Goal: Task Accomplishment & Management: Manage account settings

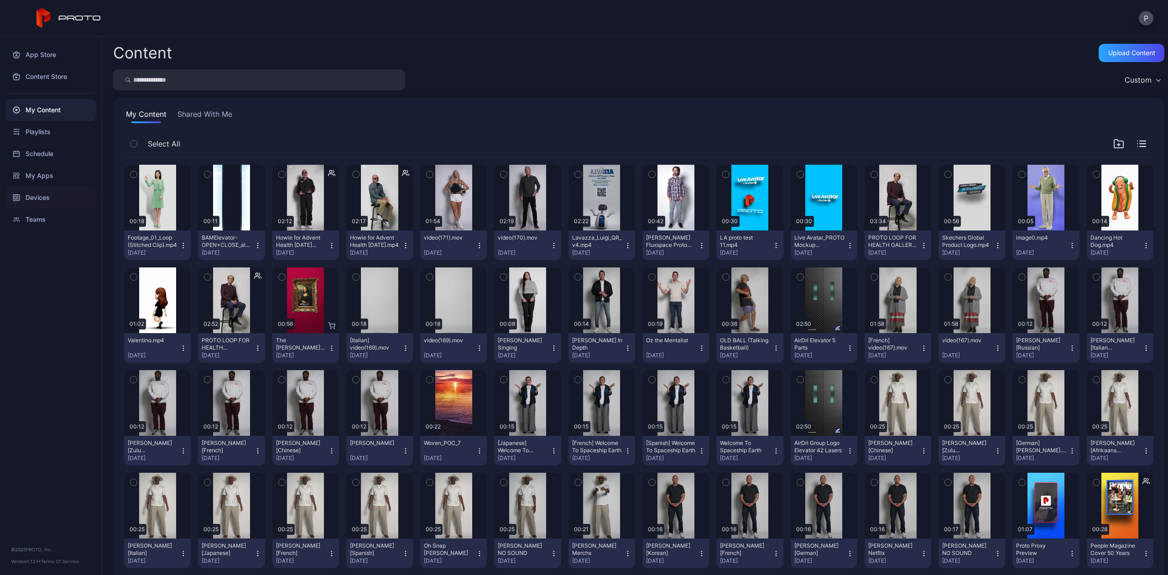
click at [32, 196] on div "Devices" at bounding box center [50, 198] width 91 height 22
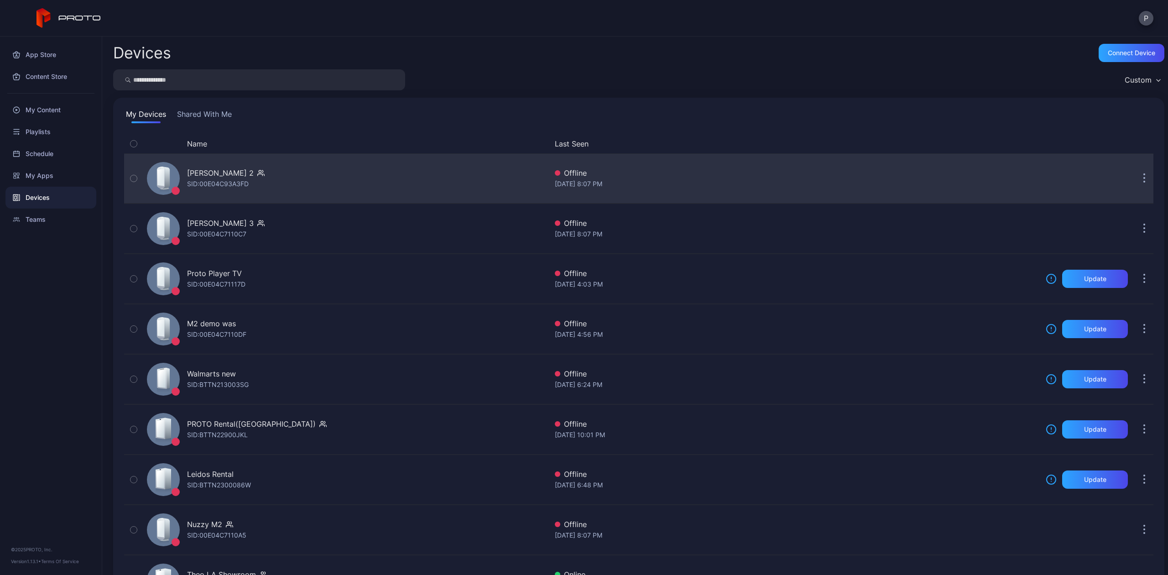
click at [1135, 179] on button "button" at bounding box center [1144, 178] width 18 height 18
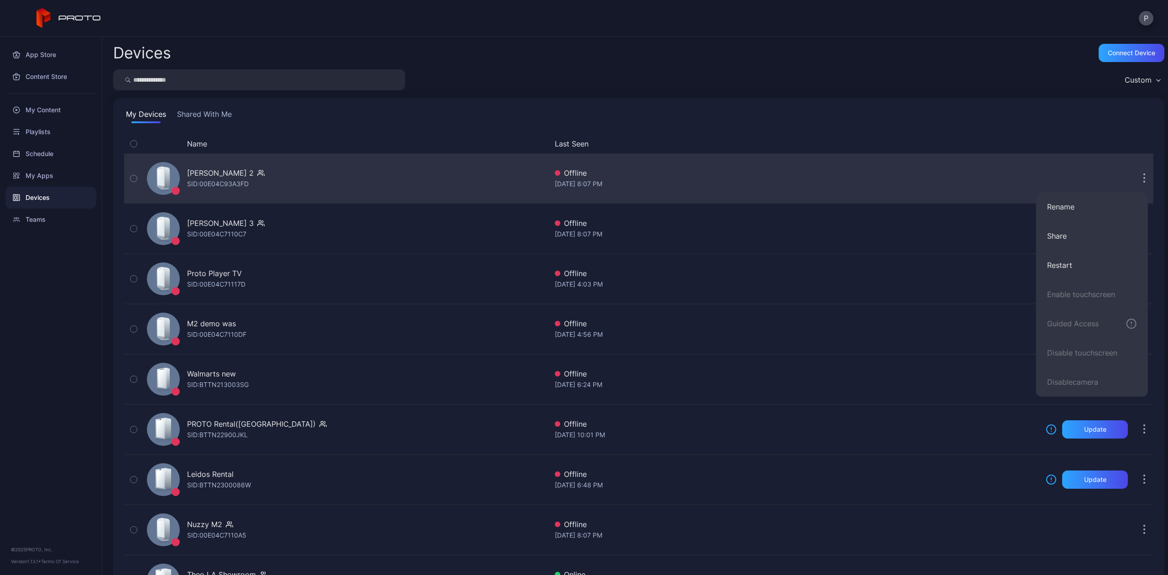
click at [917, 166] on div "[PERSON_NAME] 2 [PERSON_NAME]: 00E04C93A3FD Offline [DATE] 8:07 PM" at bounding box center [638, 179] width 1029 height 46
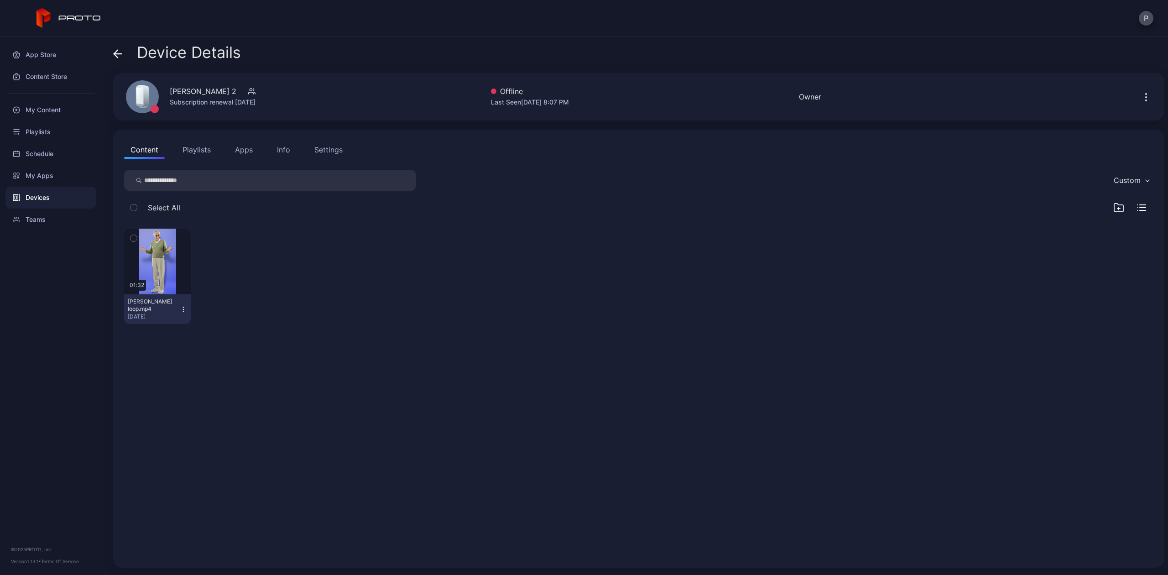
click at [316, 143] on button "Settings" at bounding box center [328, 150] width 41 height 18
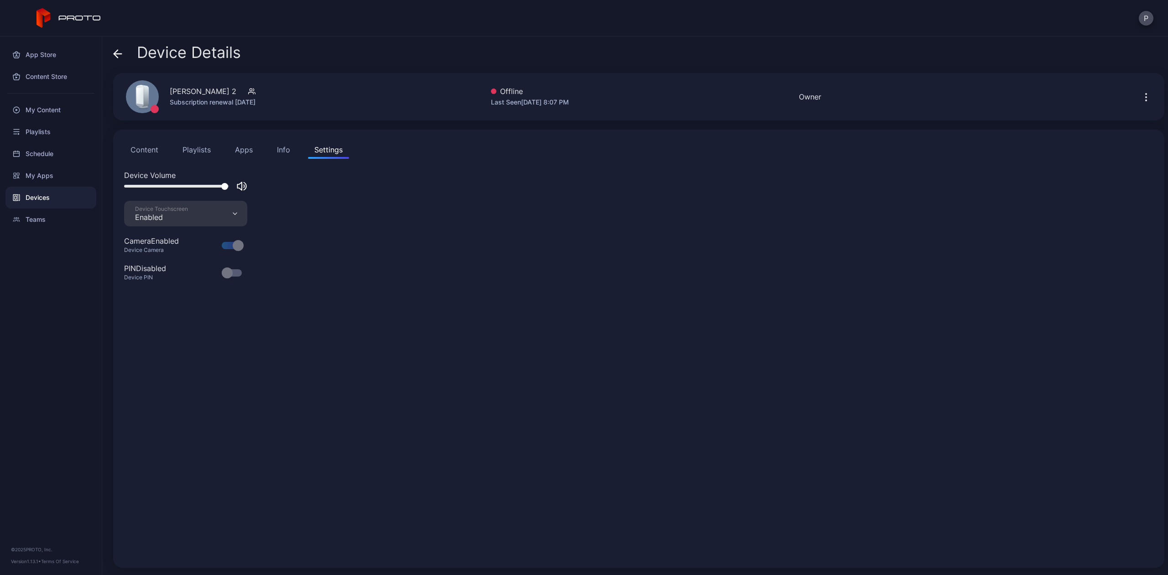
click at [282, 150] on div "Info" at bounding box center [283, 149] width 13 height 11
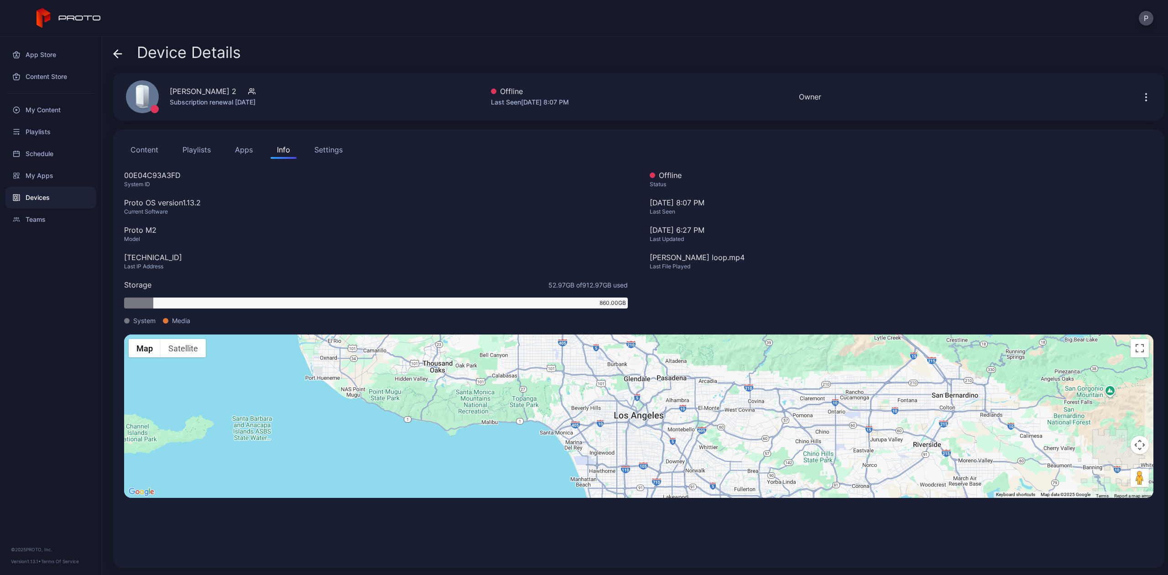
click at [150, 146] on button "Content" at bounding box center [144, 150] width 41 height 18
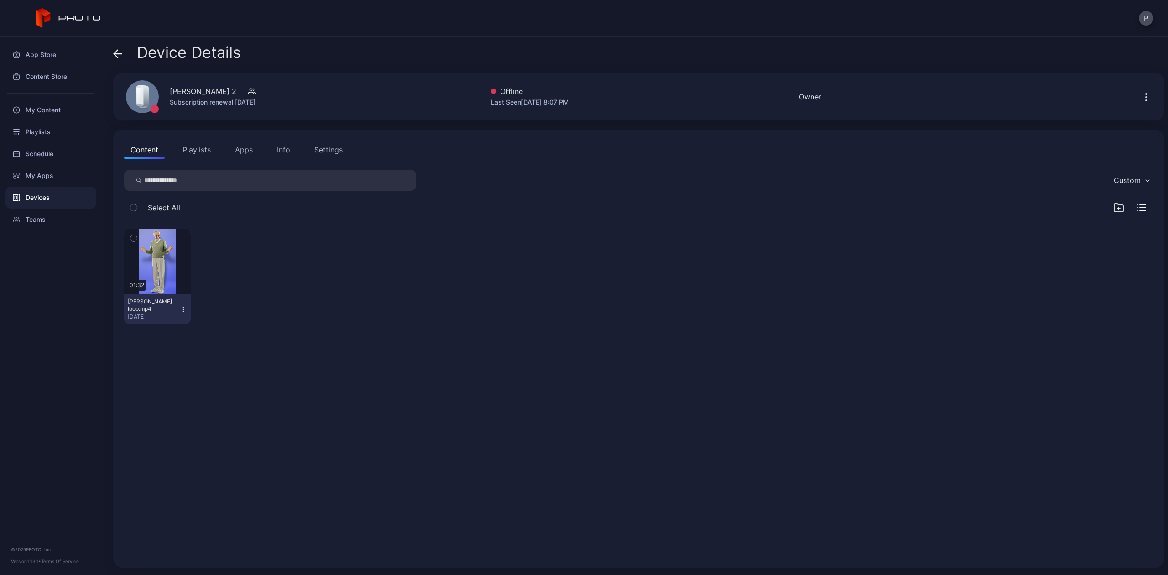
click at [211, 147] on button "Playlists" at bounding box center [196, 150] width 41 height 18
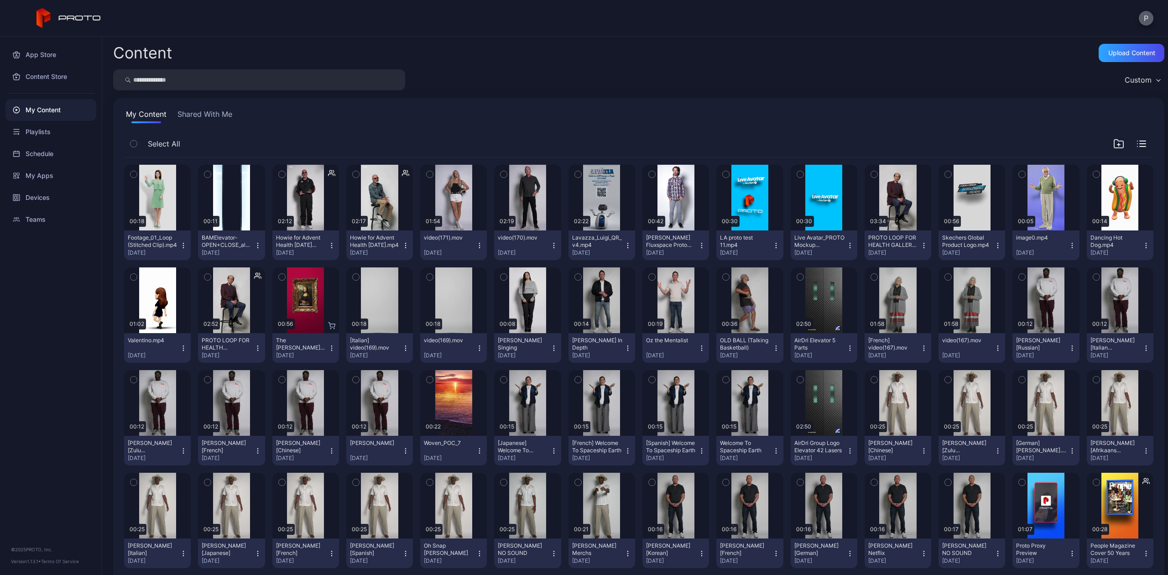
click at [1151, 17] on button "P" at bounding box center [1146, 18] width 15 height 15
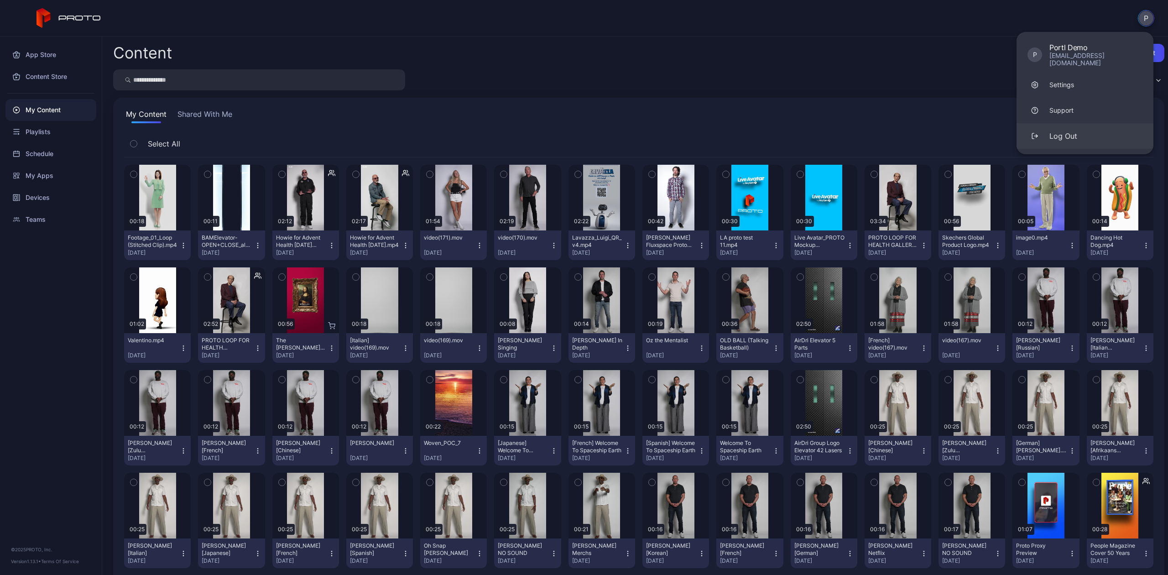
click at [1061, 131] on div "Log Out" at bounding box center [1064, 136] width 28 height 11
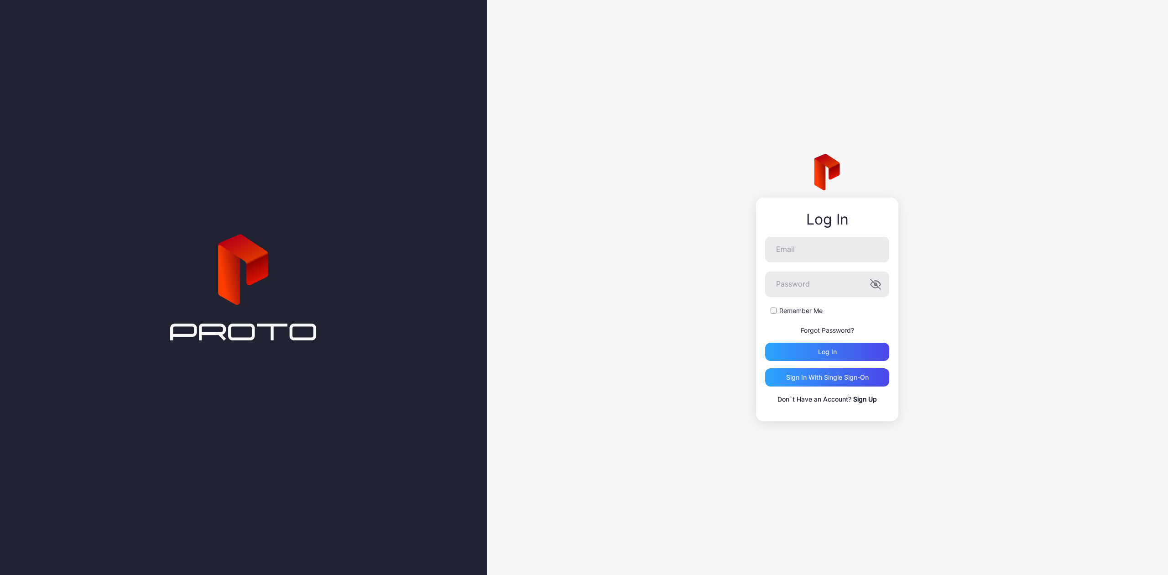
click at [805, 265] on form "Email Password Remember Me Forgot Password? Log in" at bounding box center [827, 299] width 124 height 124
click at [798, 251] on input "Email" at bounding box center [827, 250] width 124 height 26
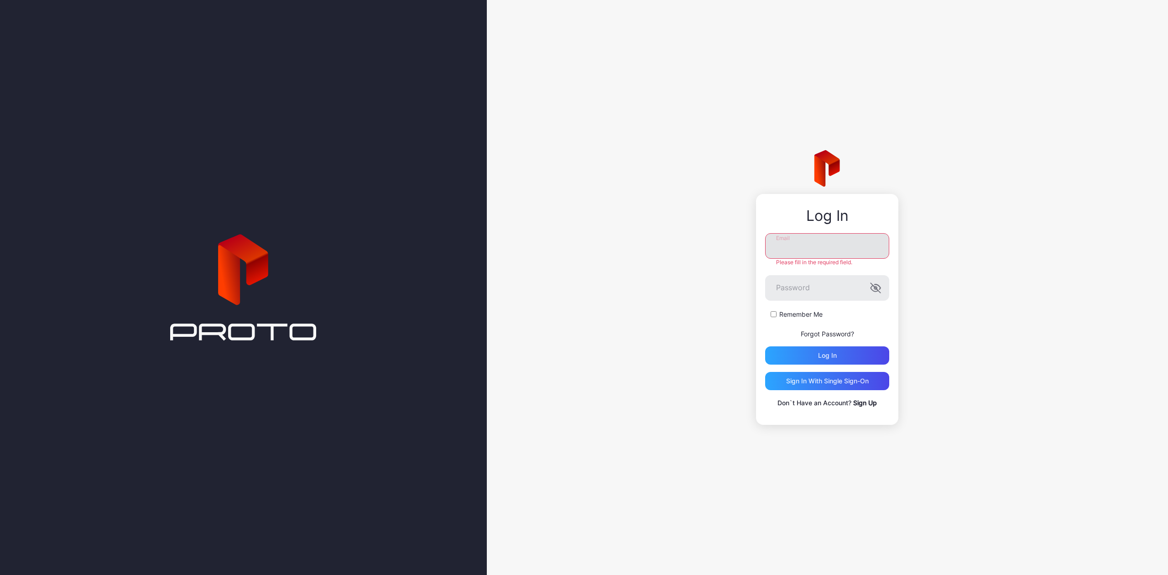
type input "**********"
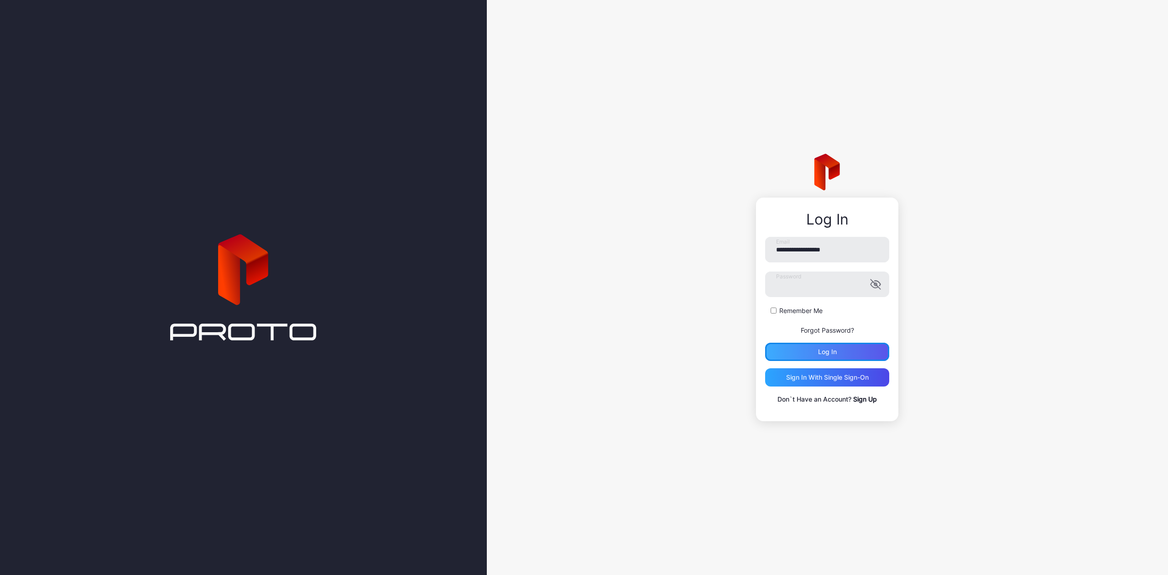
click at [823, 352] on div "Log in" at bounding box center [827, 351] width 19 height 7
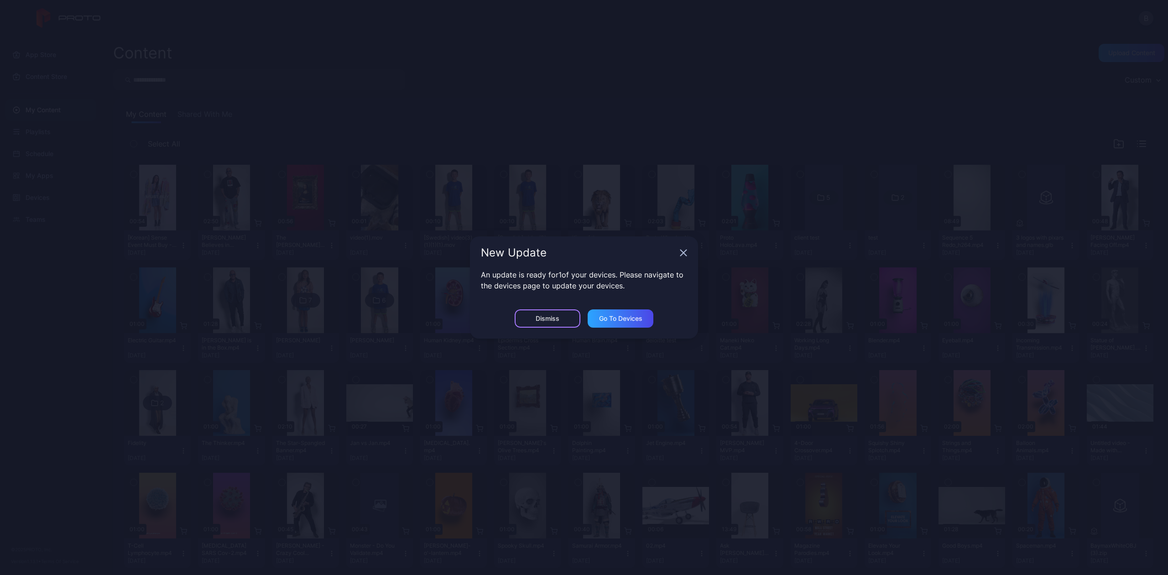
click at [536, 314] on div "Dismiss" at bounding box center [548, 318] width 66 height 18
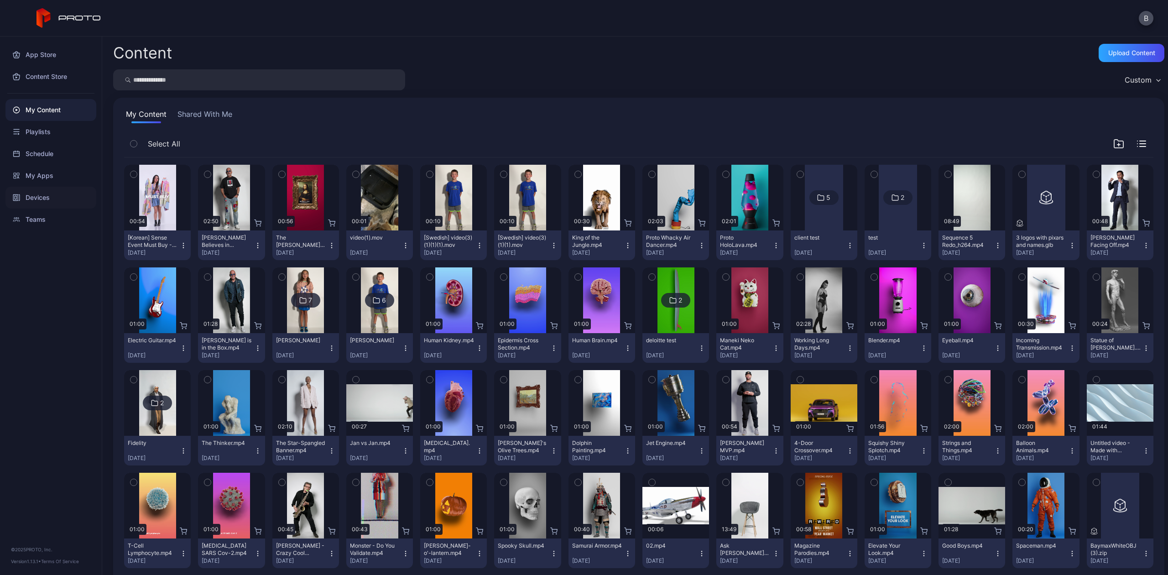
click at [41, 191] on div "Devices" at bounding box center [50, 198] width 91 height 22
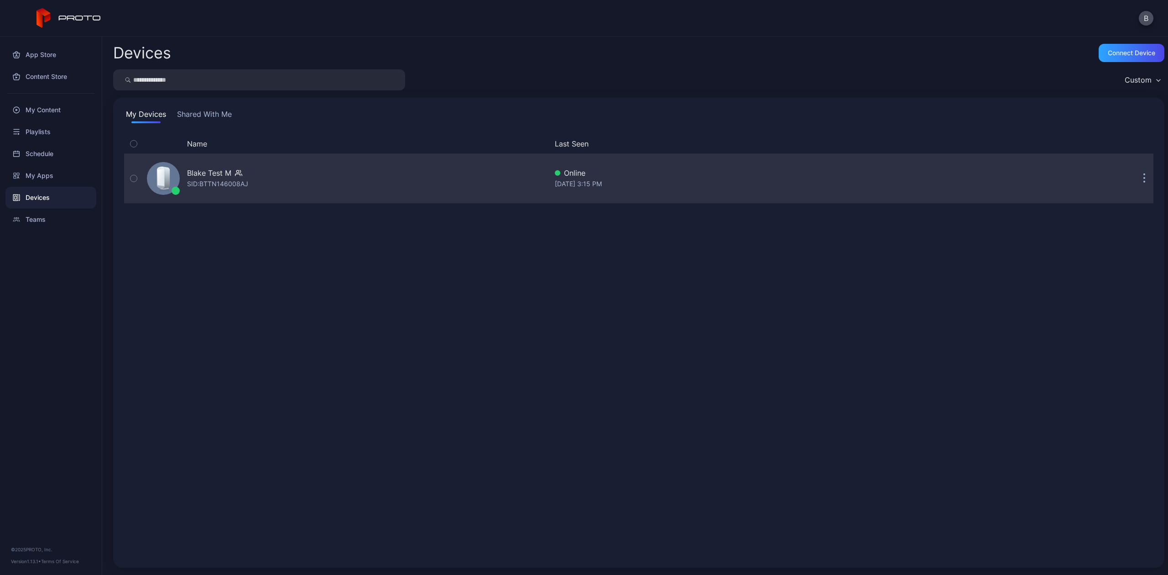
click at [266, 168] on div "Blake Test M SID: BTTN146008AJ" at bounding box center [345, 179] width 404 height 46
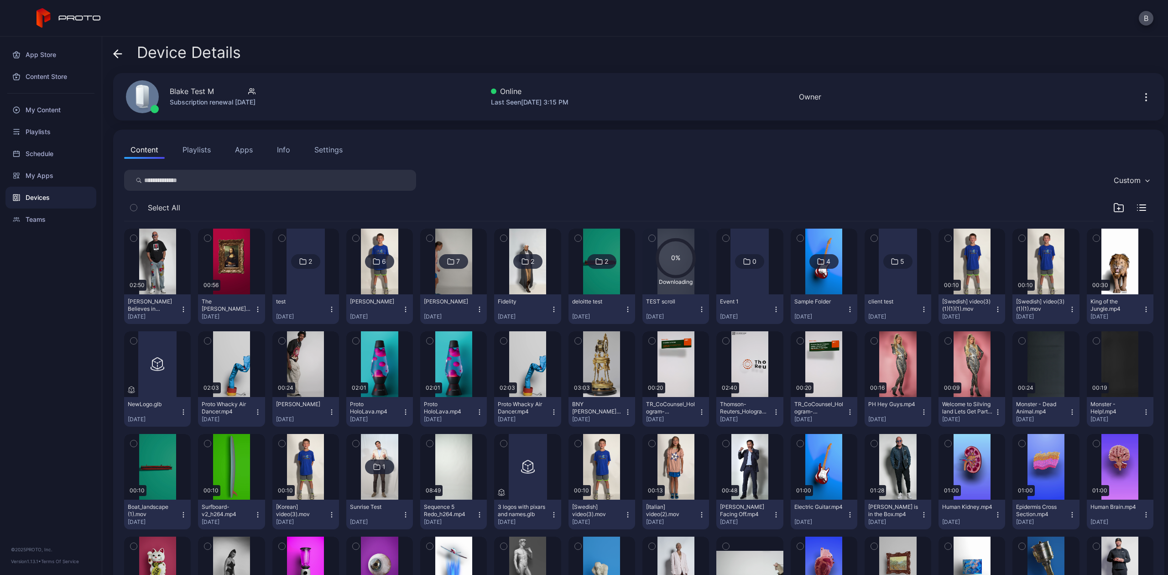
click at [321, 146] on div "Settings" at bounding box center [328, 149] width 28 height 11
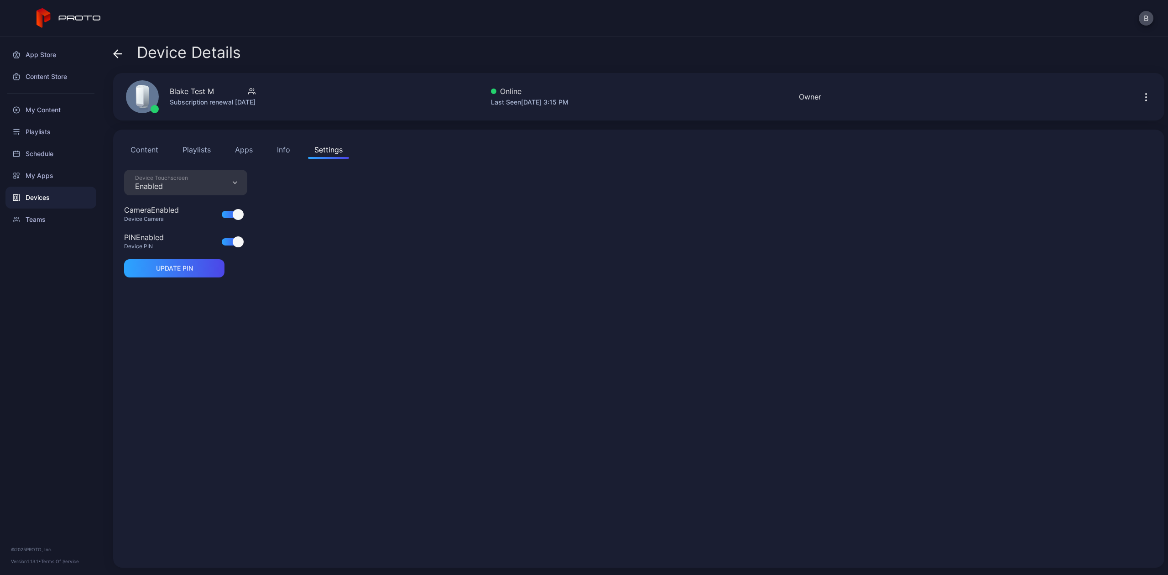
click at [209, 182] on div "Device Touchscreen Enabled" at bounding box center [185, 183] width 123 height 26
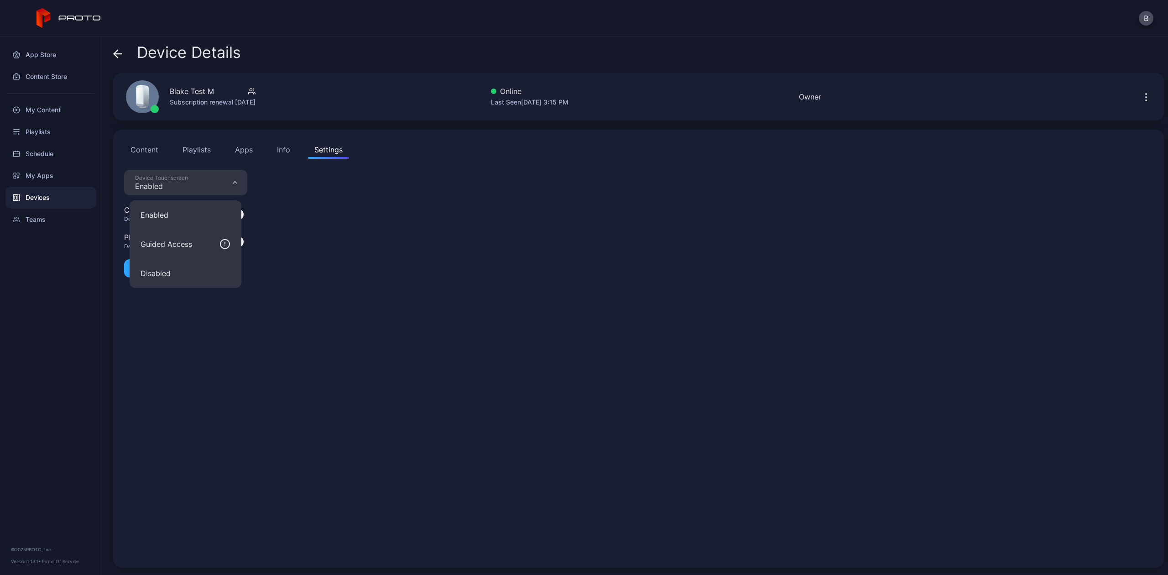
click at [283, 148] on div "Info" at bounding box center [283, 149] width 13 height 11
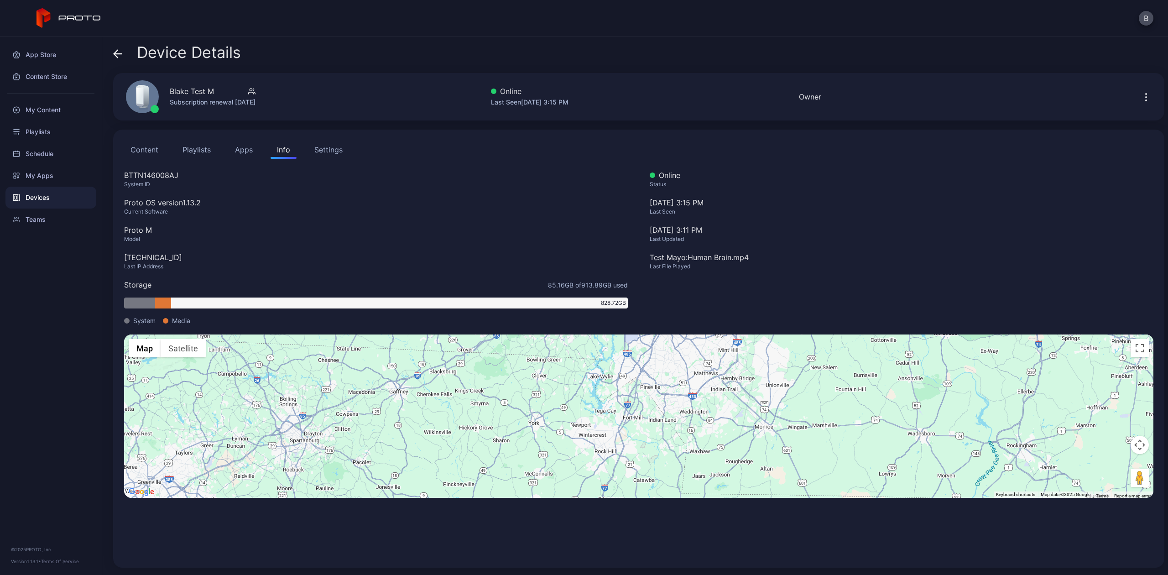
click at [238, 151] on button "Apps" at bounding box center [244, 150] width 31 height 18
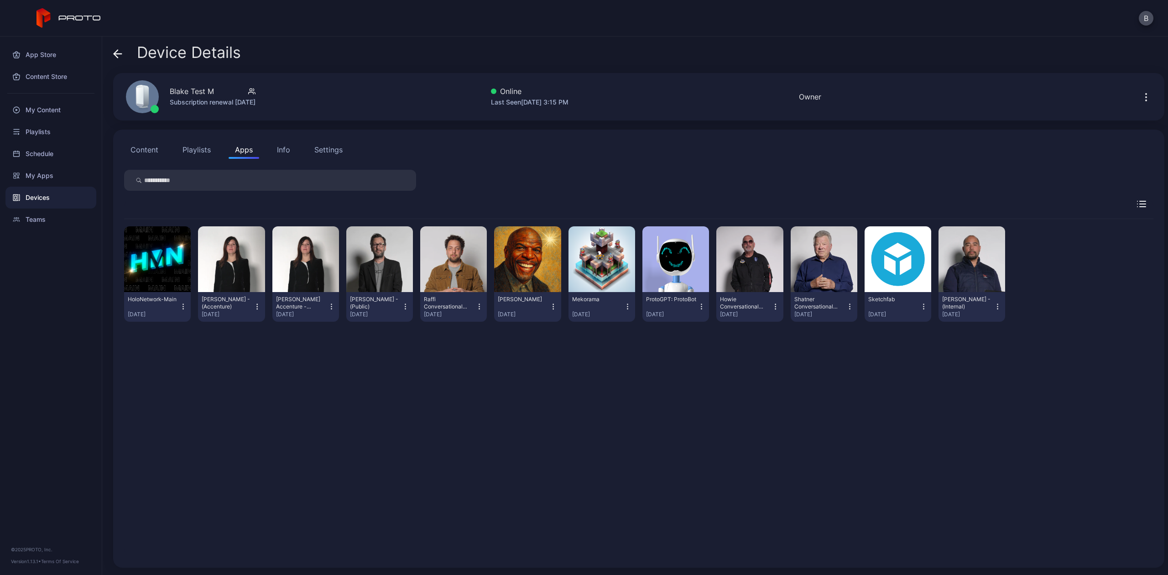
click at [140, 145] on button "Content" at bounding box center [144, 150] width 41 height 18
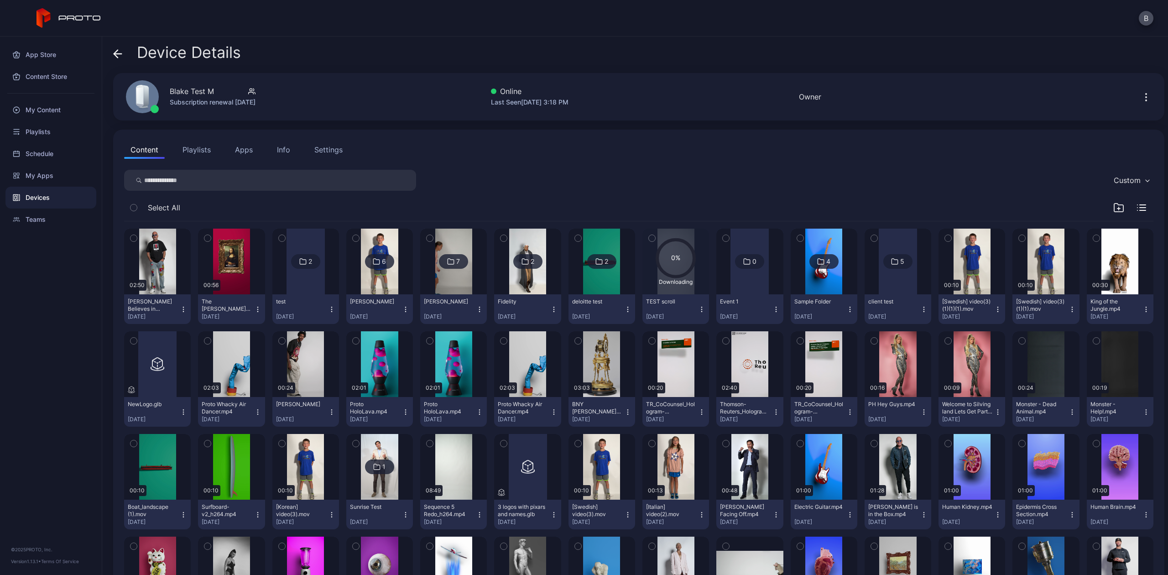
click at [1141, 97] on icon "button" at bounding box center [1146, 97] width 11 height 11
click at [597, 183] on div "Custom" at bounding box center [638, 180] width 1029 height 21
click at [190, 151] on button "Playlists" at bounding box center [196, 150] width 41 height 18
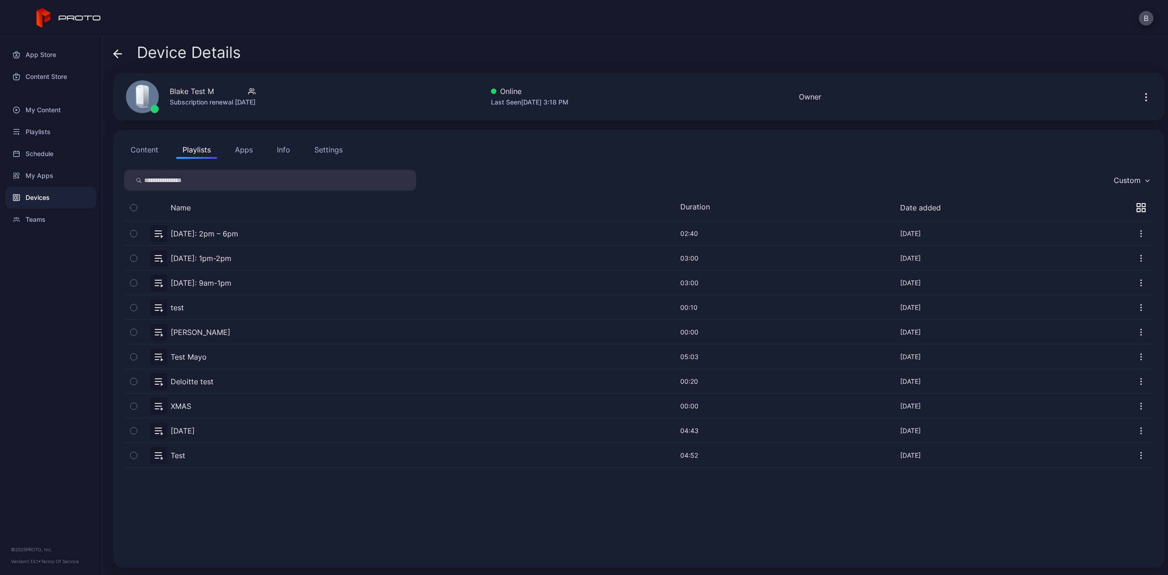
click at [320, 148] on div "Settings" at bounding box center [328, 149] width 28 height 11
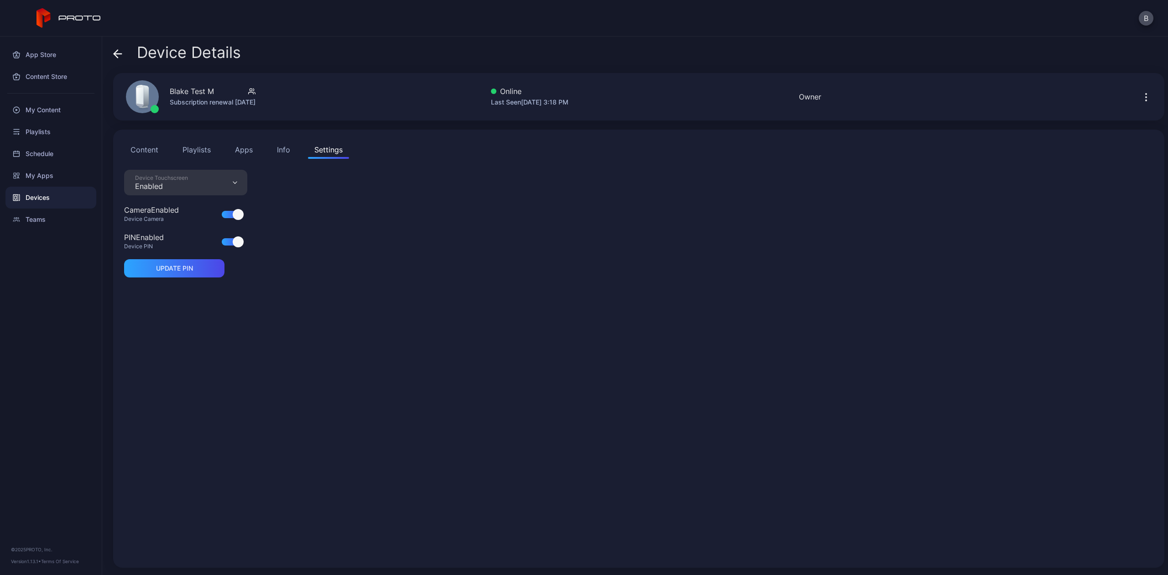
click at [163, 190] on div "Enabled" at bounding box center [161, 186] width 53 height 9
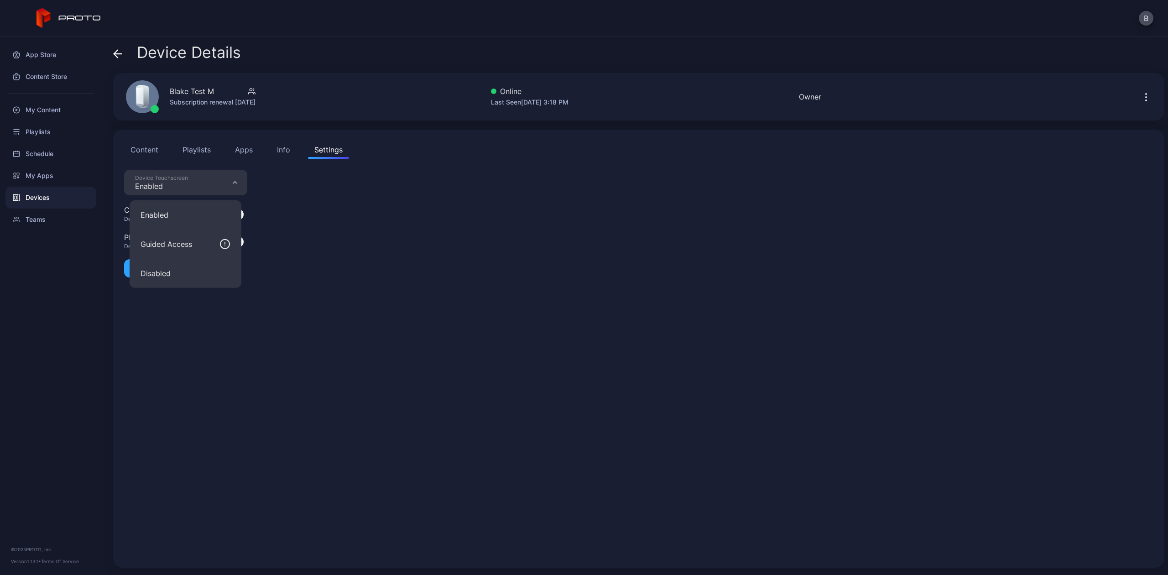
click at [592, 349] on div "Device Touchscreen Enabled Camera Enabled Device Camera PIN Enabled Device PIN …" at bounding box center [638, 363] width 1029 height 387
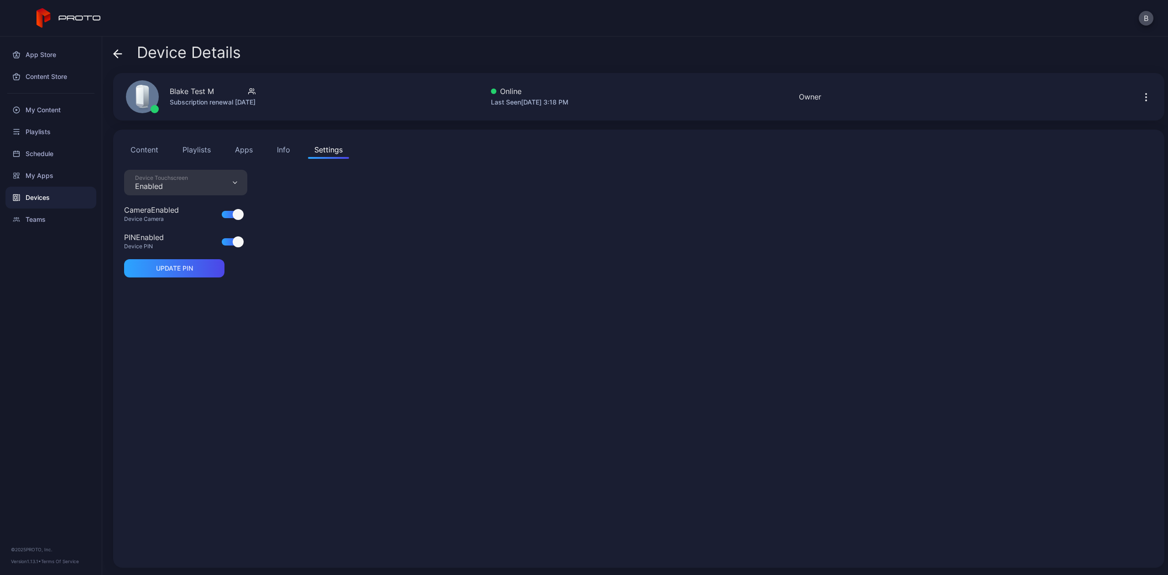
click at [278, 156] on button "Info" at bounding box center [284, 150] width 26 height 18
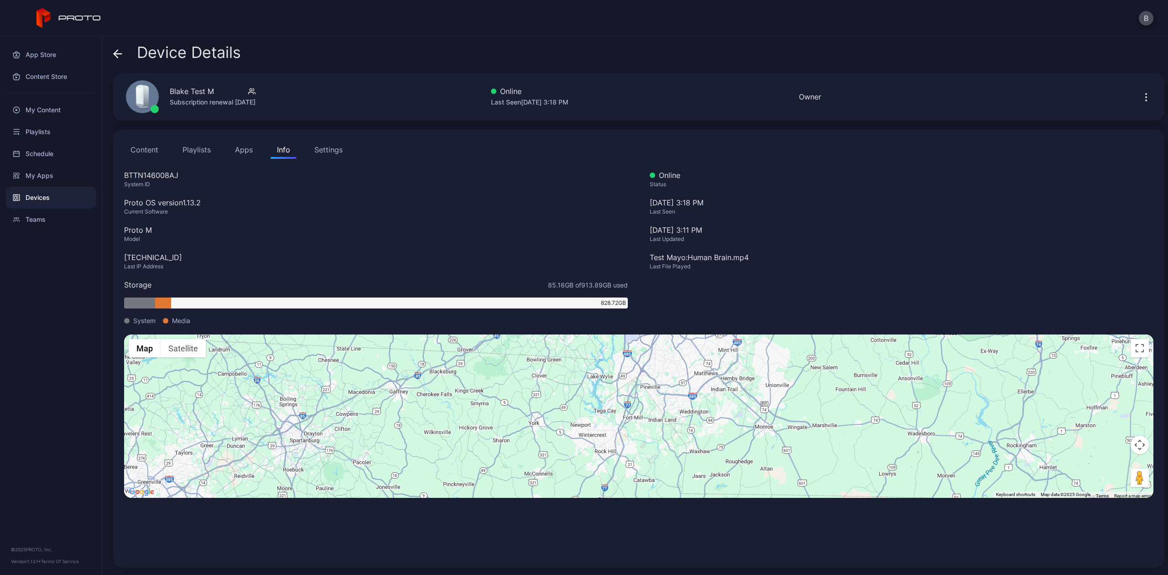
click at [240, 148] on button "Apps" at bounding box center [244, 150] width 31 height 18
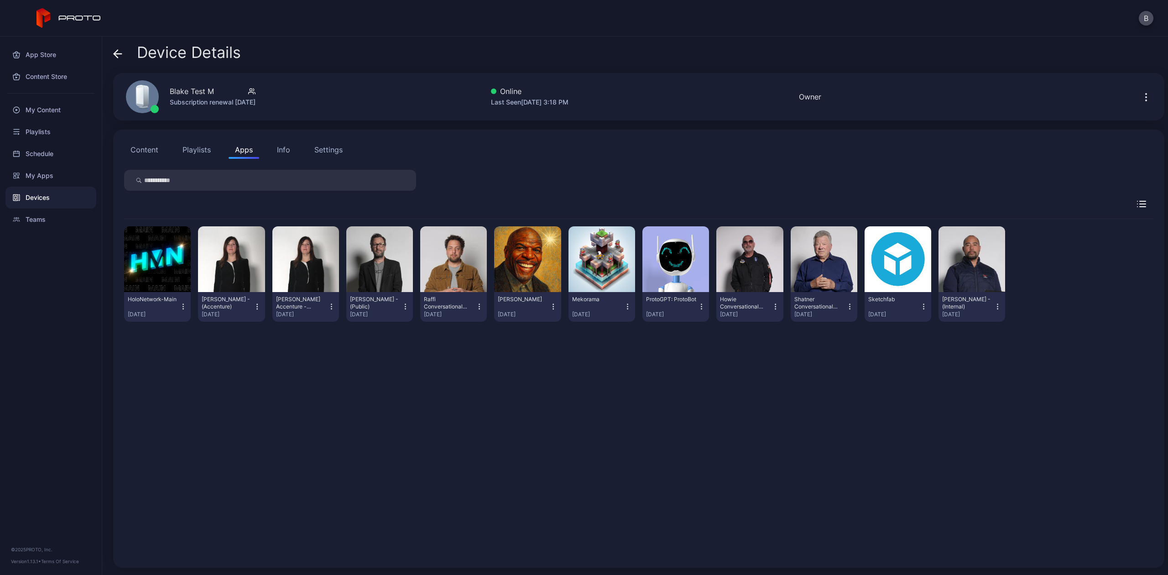
click at [203, 143] on button "Playlists" at bounding box center [196, 150] width 41 height 18
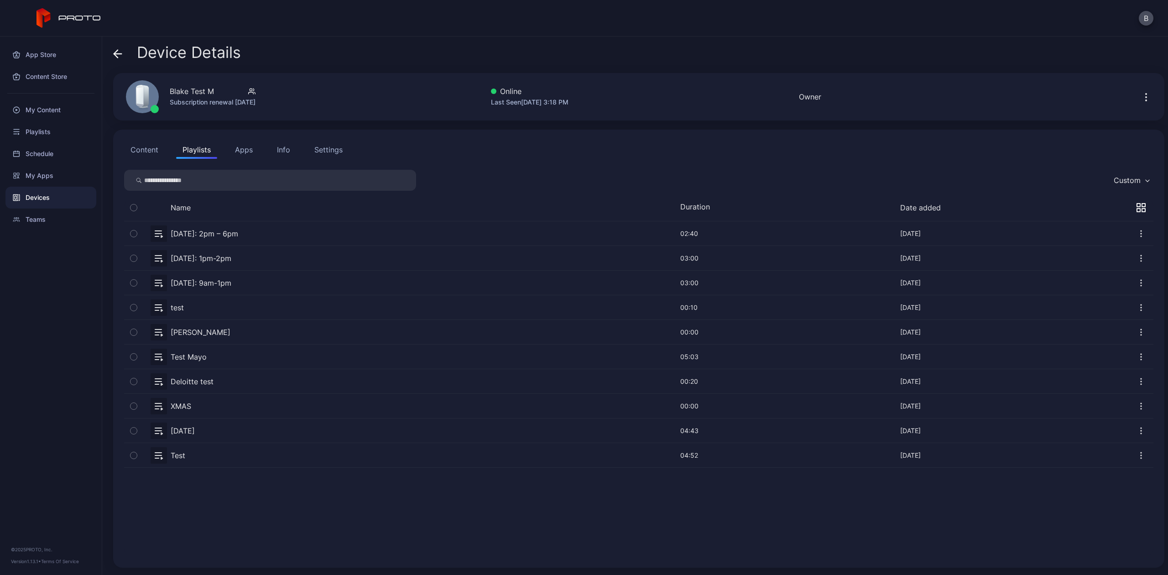
click at [342, 150] on button "Settings" at bounding box center [328, 150] width 41 height 18
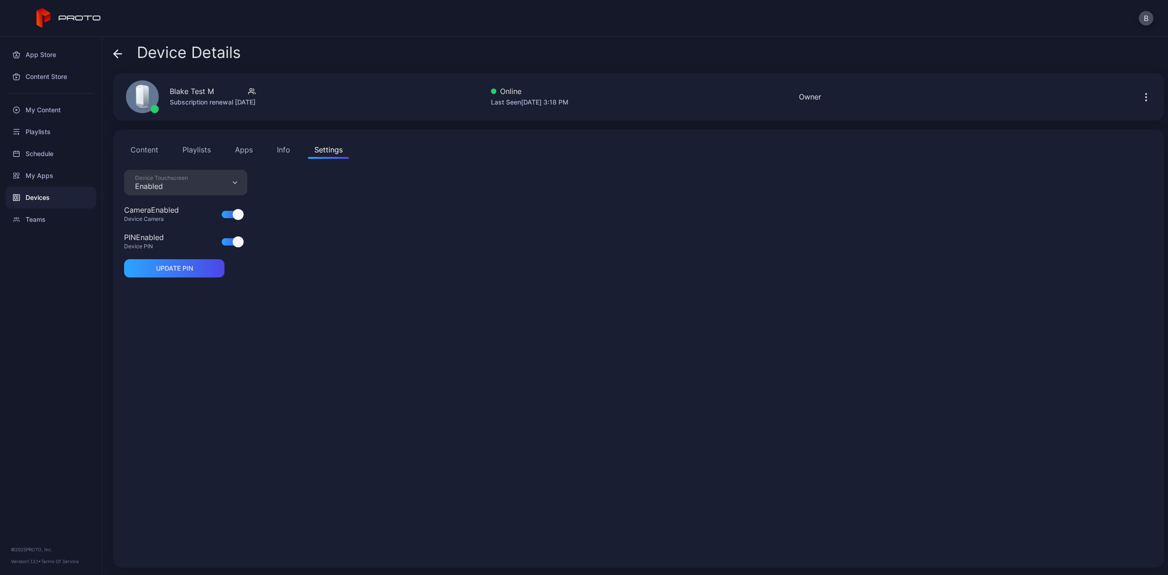
click at [192, 181] on div "Device Touchscreen Enabled" at bounding box center [185, 183] width 123 height 26
click at [274, 149] on button "Info" at bounding box center [284, 150] width 26 height 18
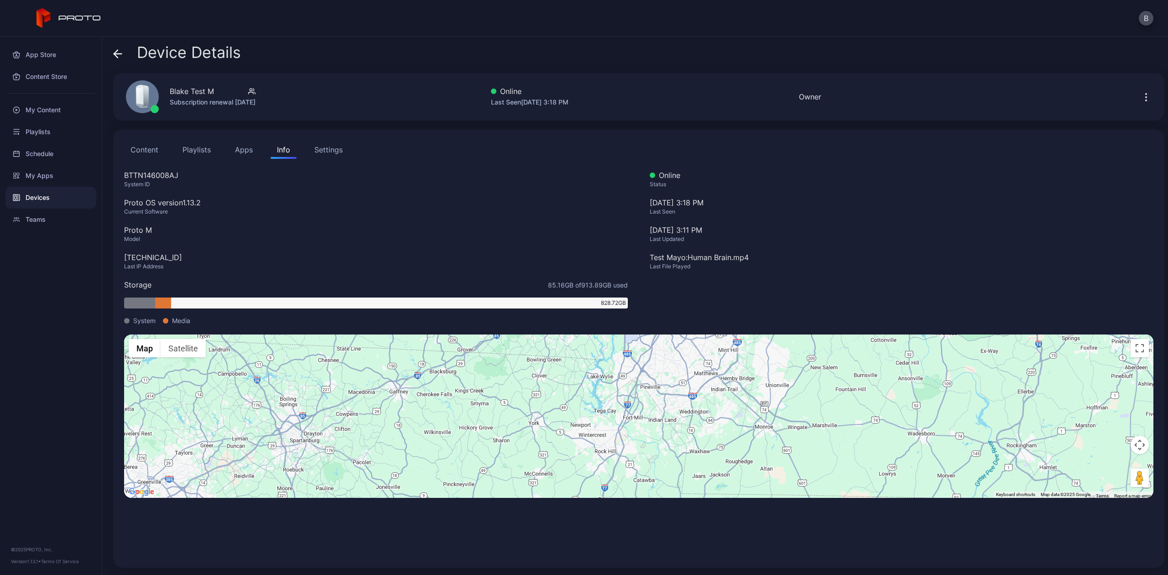
click at [238, 147] on button "Apps" at bounding box center [244, 150] width 31 height 18
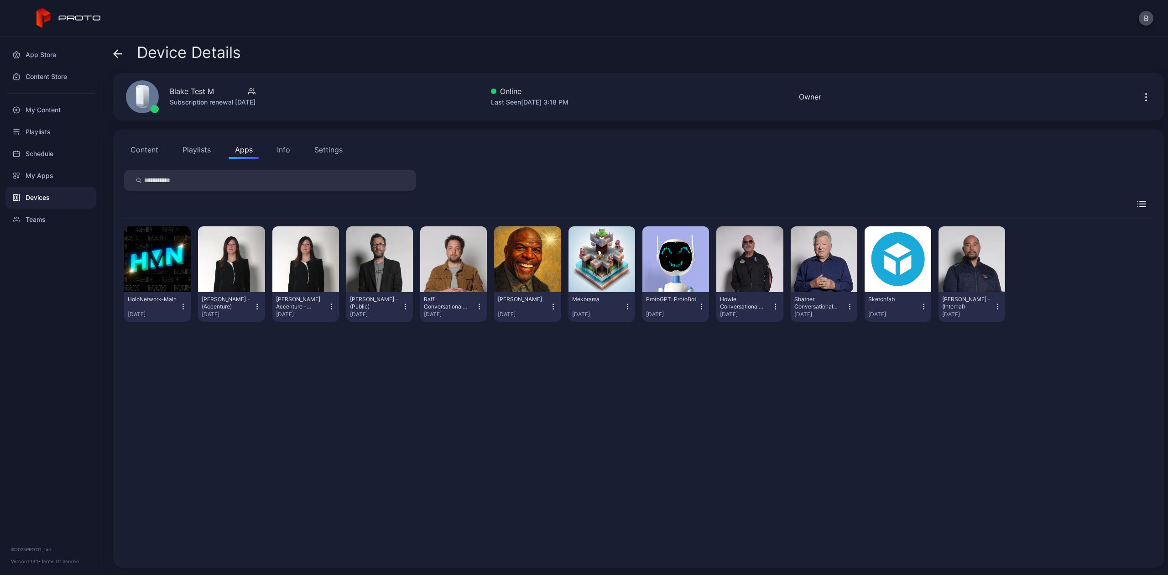
click at [197, 144] on button "Playlists" at bounding box center [196, 150] width 41 height 18
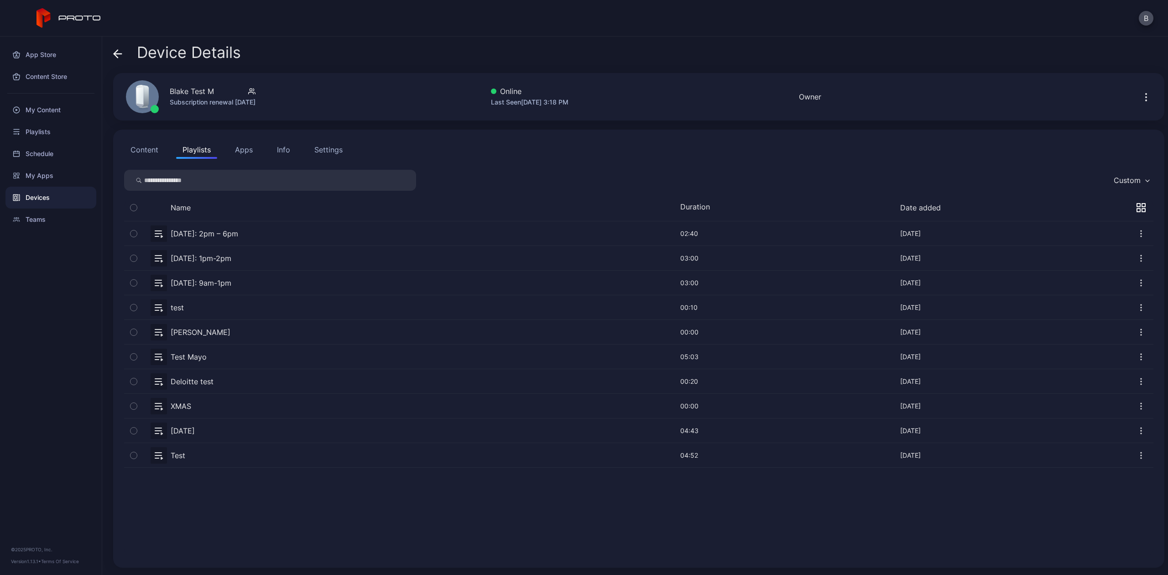
click at [135, 143] on button "Content" at bounding box center [144, 150] width 41 height 18
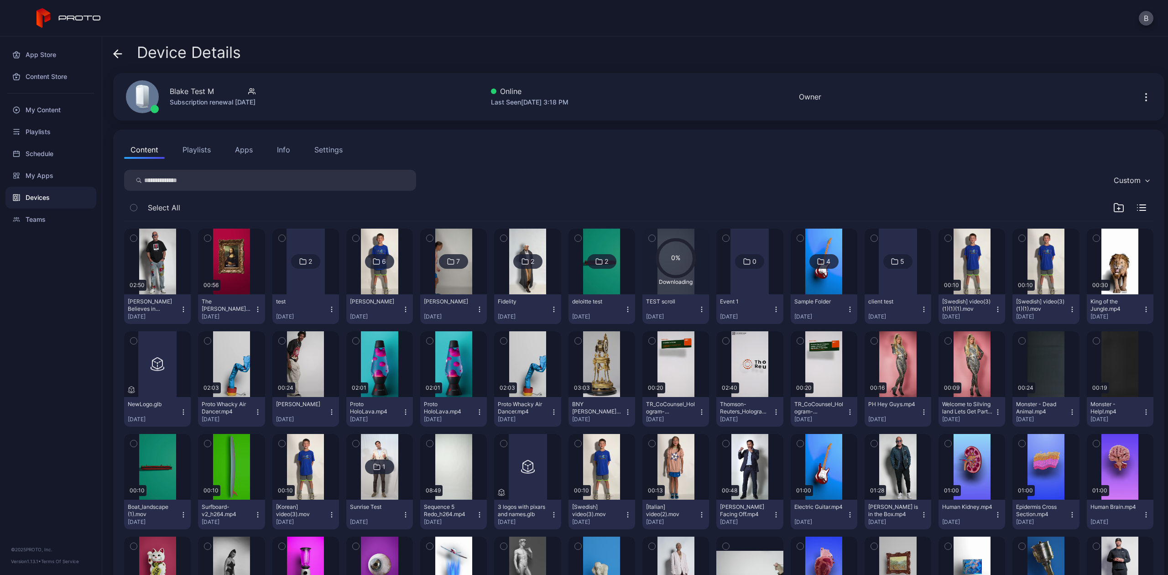
click at [335, 151] on div "Settings" at bounding box center [328, 149] width 28 height 11
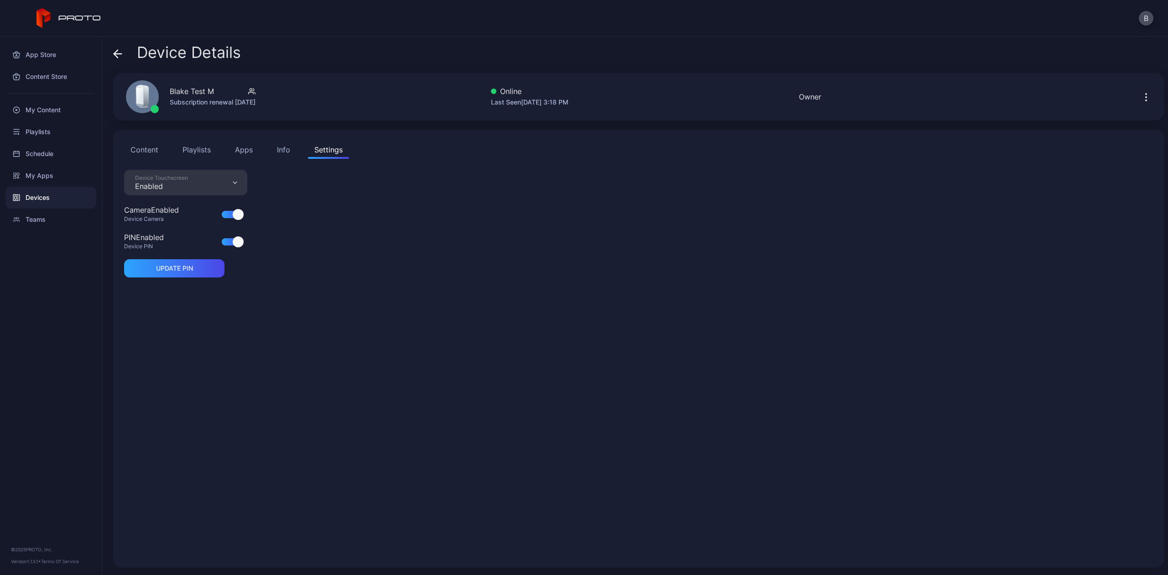
click at [183, 179] on div "Device Touchscreen" at bounding box center [161, 177] width 53 height 7
click at [446, 258] on div "Device Touchscreen Enabled Camera Enabled Device Camera PIN Enabled Device PIN …" at bounding box center [638, 363] width 1029 height 387
click at [287, 152] on div "Info" at bounding box center [283, 149] width 13 height 11
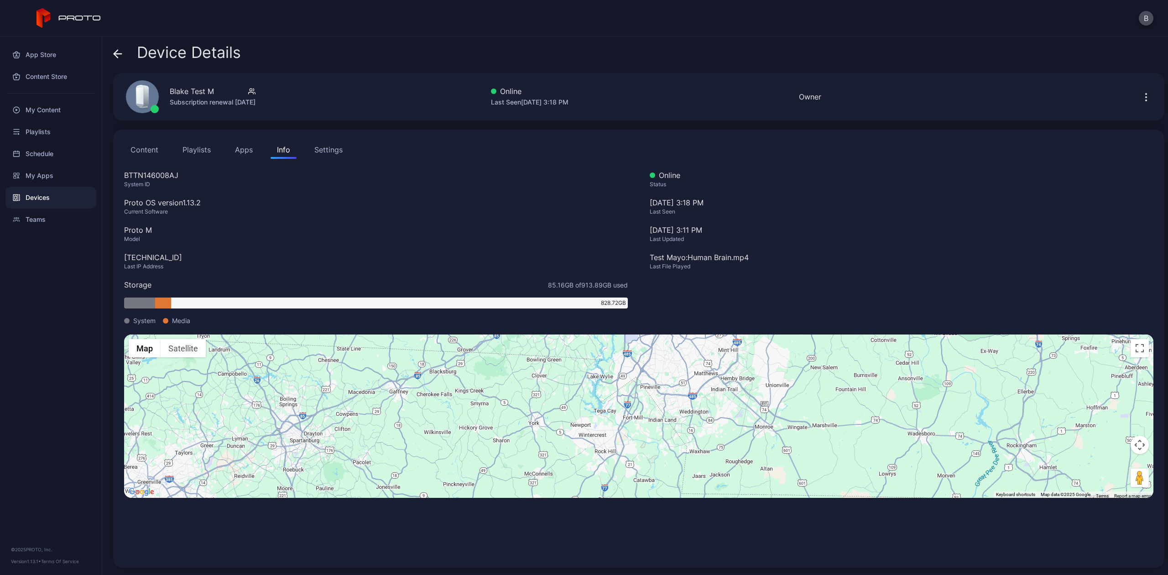
click at [237, 146] on button "Apps" at bounding box center [244, 150] width 31 height 18
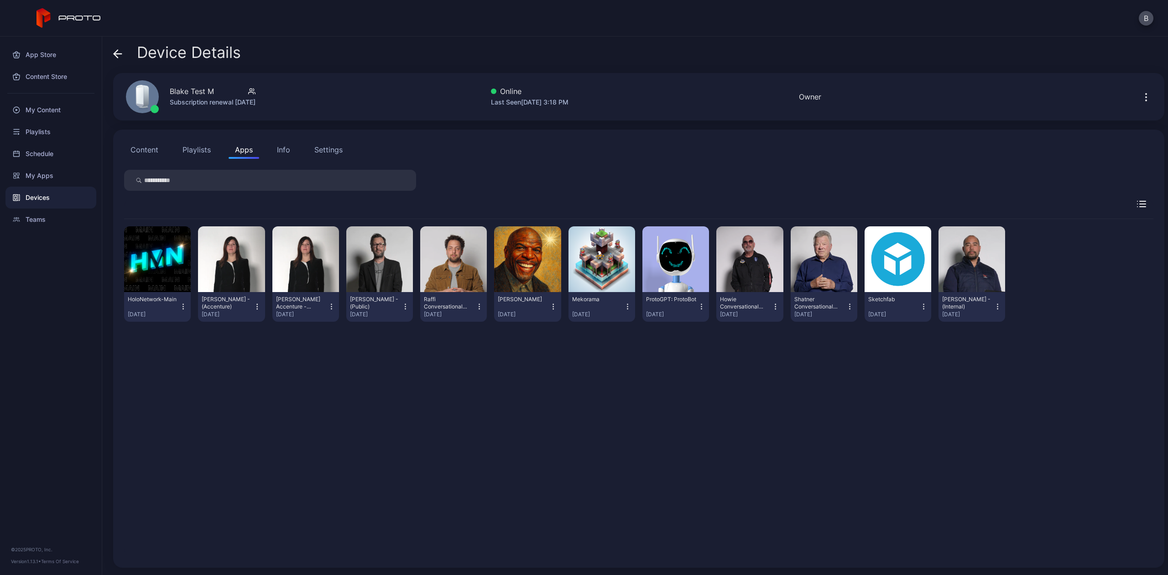
click at [181, 150] on button "Playlists" at bounding box center [196, 150] width 41 height 18
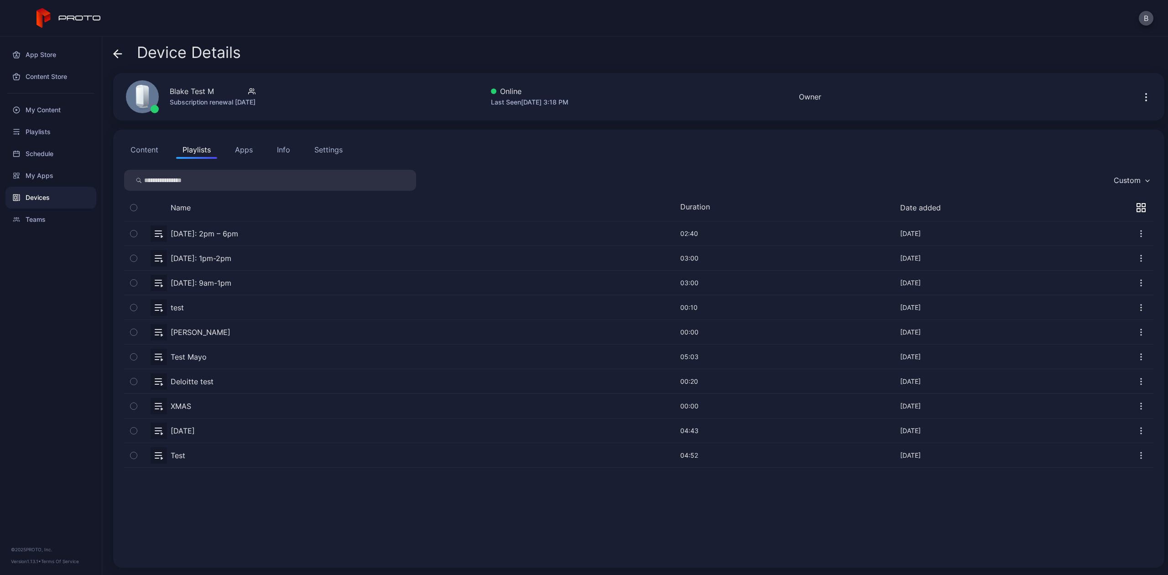
click at [141, 146] on button "Content" at bounding box center [144, 150] width 41 height 18
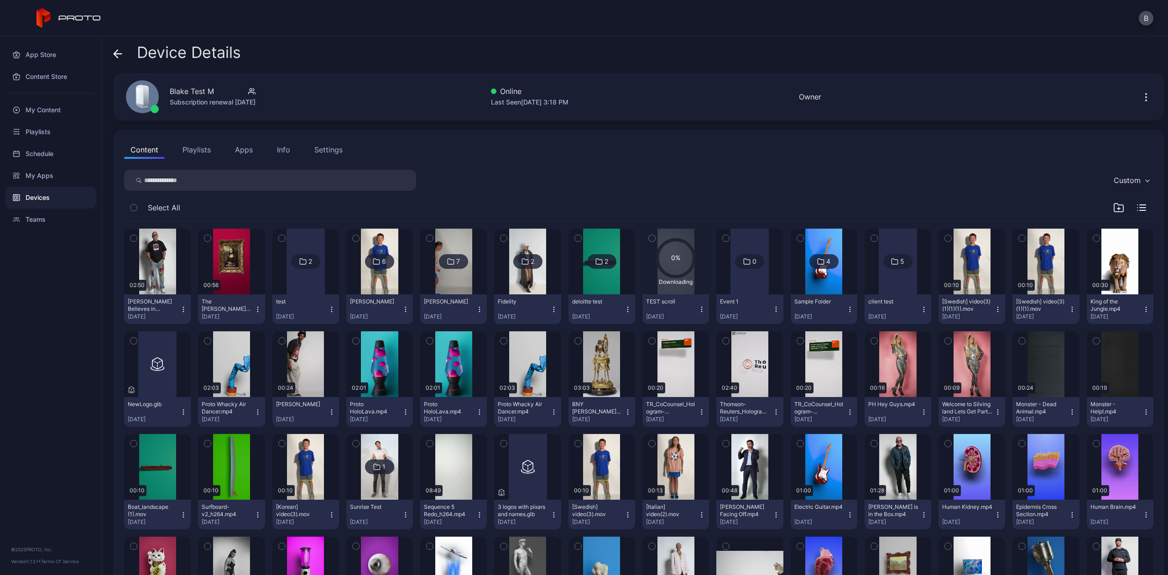
click at [674, 245] on icon at bounding box center [676, 258] width 37 height 37
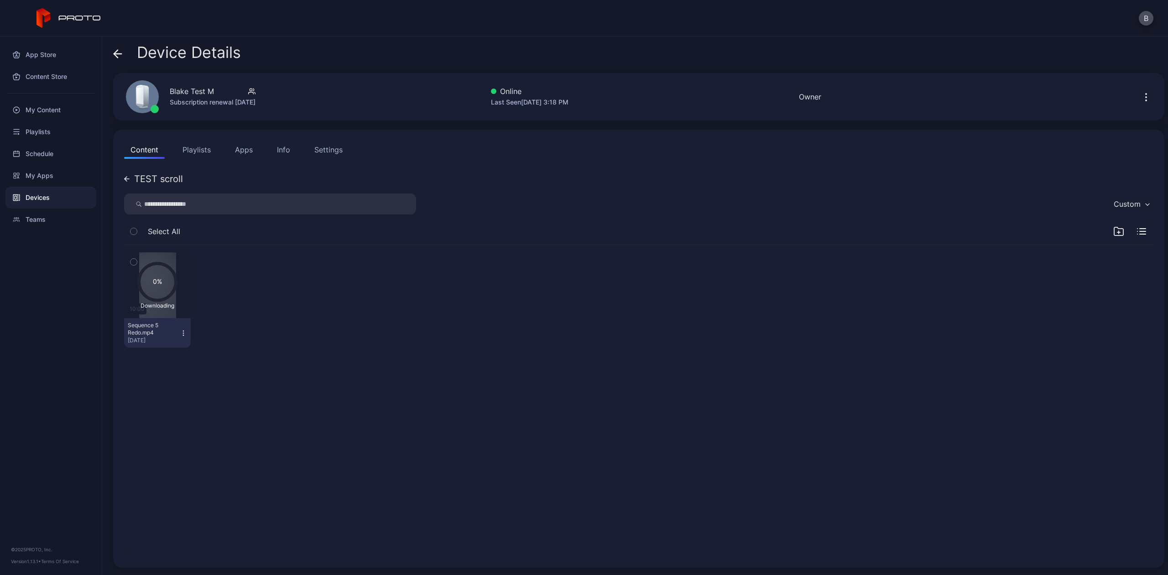
click at [155, 287] on icon at bounding box center [157, 281] width 37 height 37
click at [182, 336] on icon "button" at bounding box center [183, 332] width 7 height 7
click at [128, 177] on icon at bounding box center [126, 178] width 5 height 5
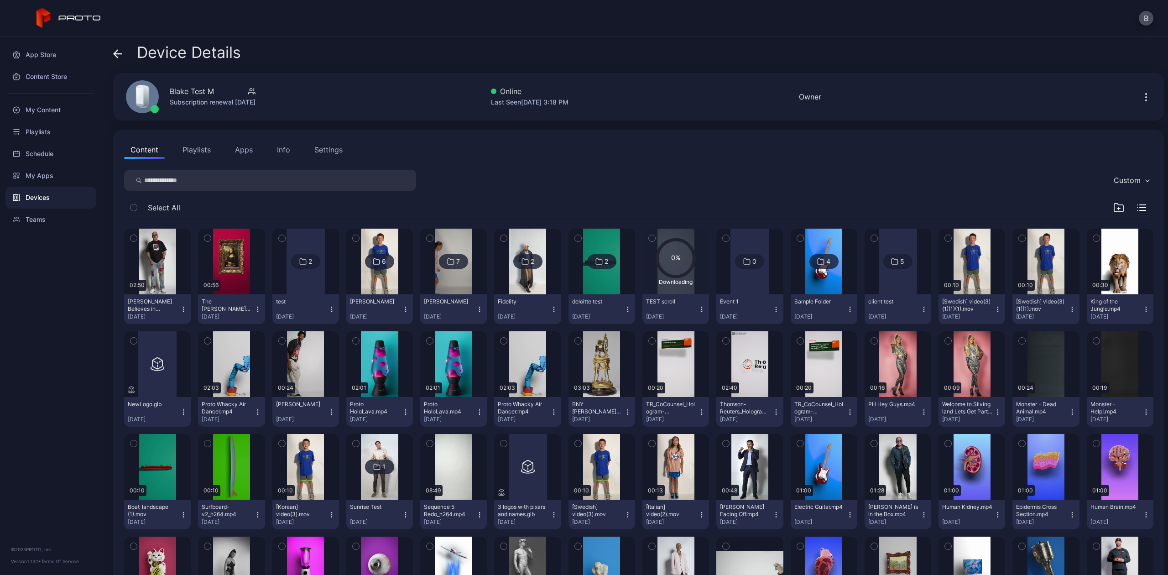
click at [699, 301] on button "TEST scroll Sep 8, 2025" at bounding box center [675, 309] width 67 height 30
click at [674, 351] on button "Unassign" at bounding box center [670, 343] width 78 height 29
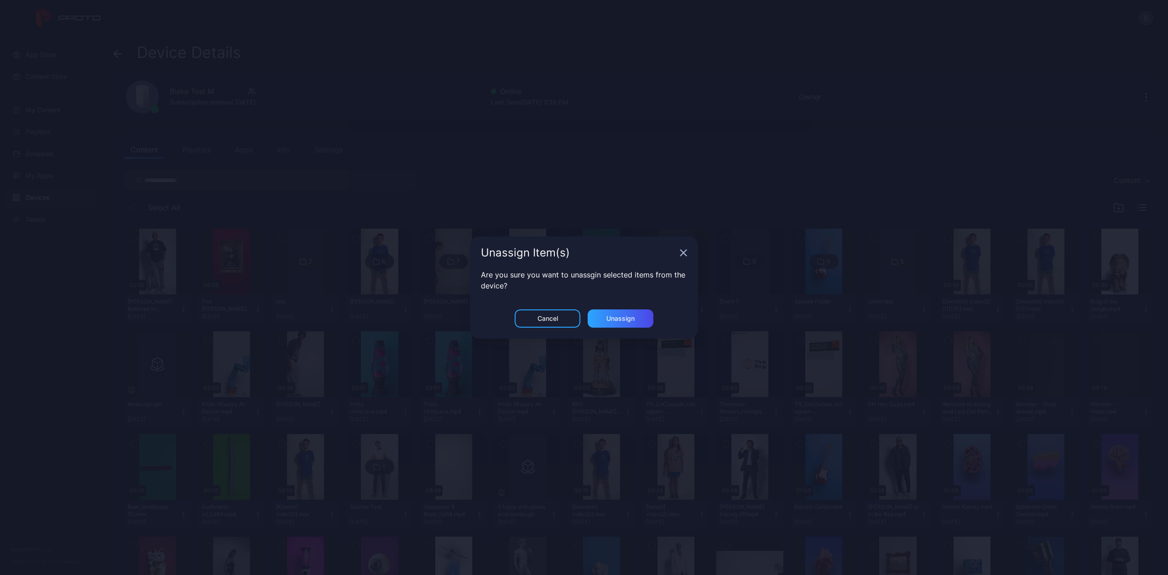
click at [642, 329] on div "Cancel Unassign" at bounding box center [584, 323] width 228 height 29
click at [642, 324] on div "Unassign" at bounding box center [621, 318] width 66 height 18
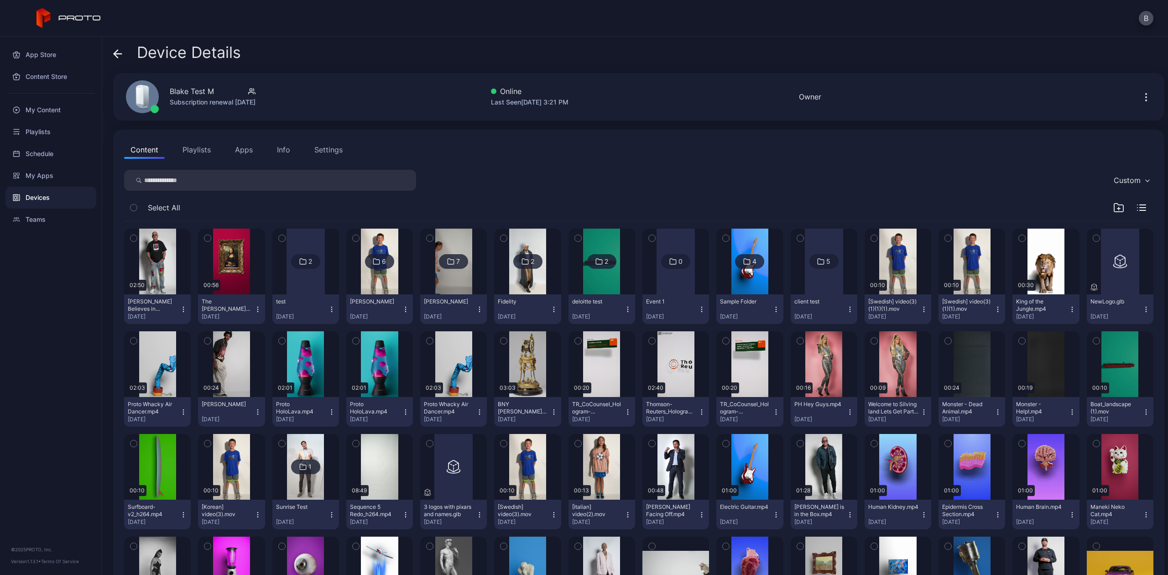
click at [312, 143] on button "Settings" at bounding box center [328, 150] width 41 height 18
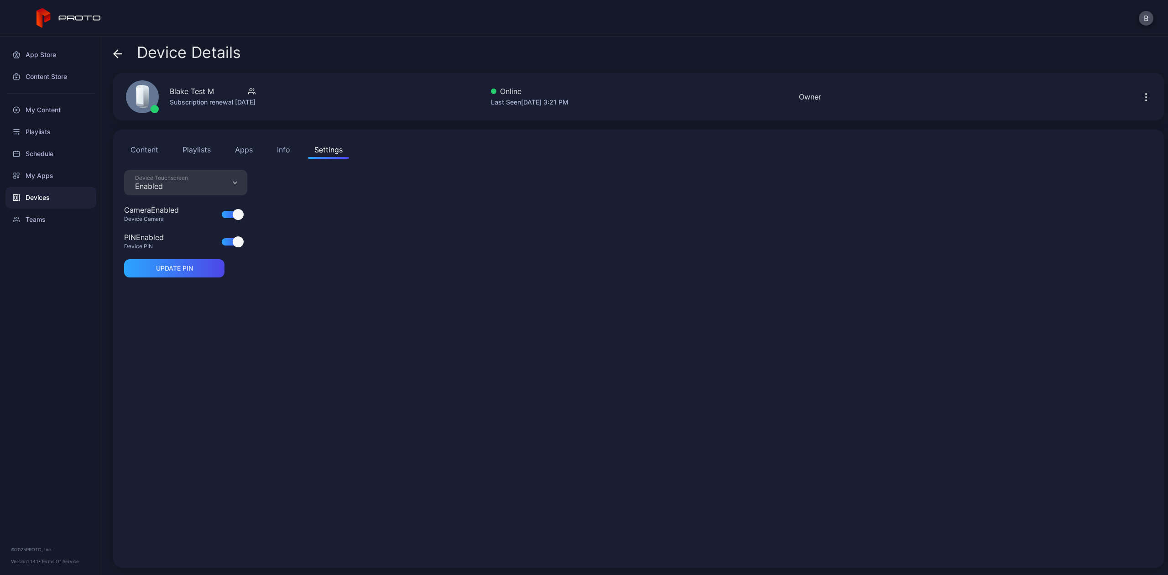
click at [236, 244] on div at bounding box center [238, 241] width 11 height 11
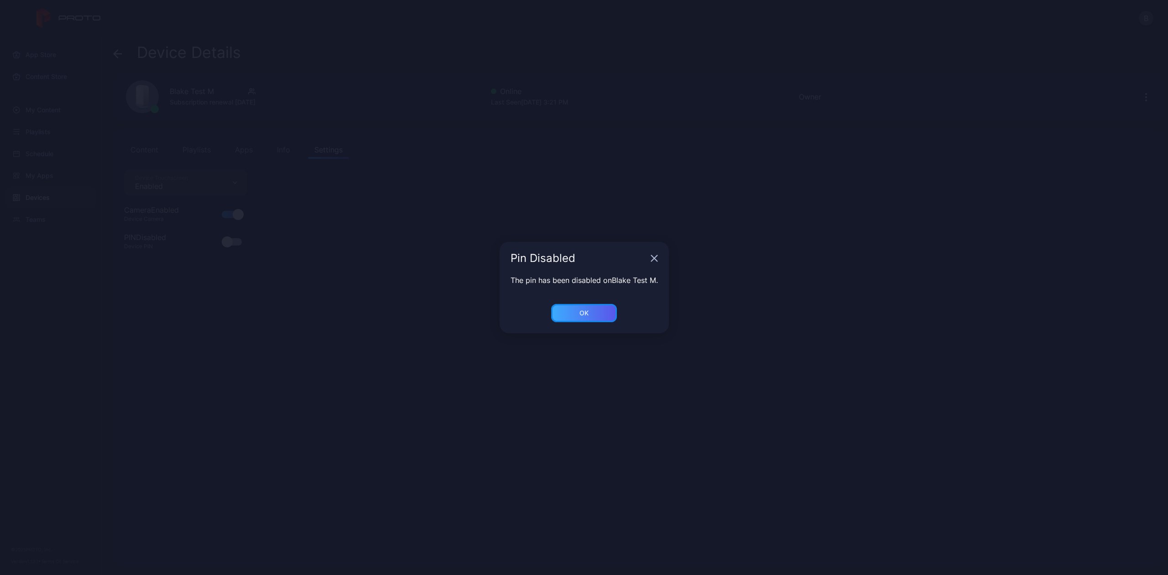
click at [580, 316] on div "OK" at bounding box center [584, 312] width 9 height 7
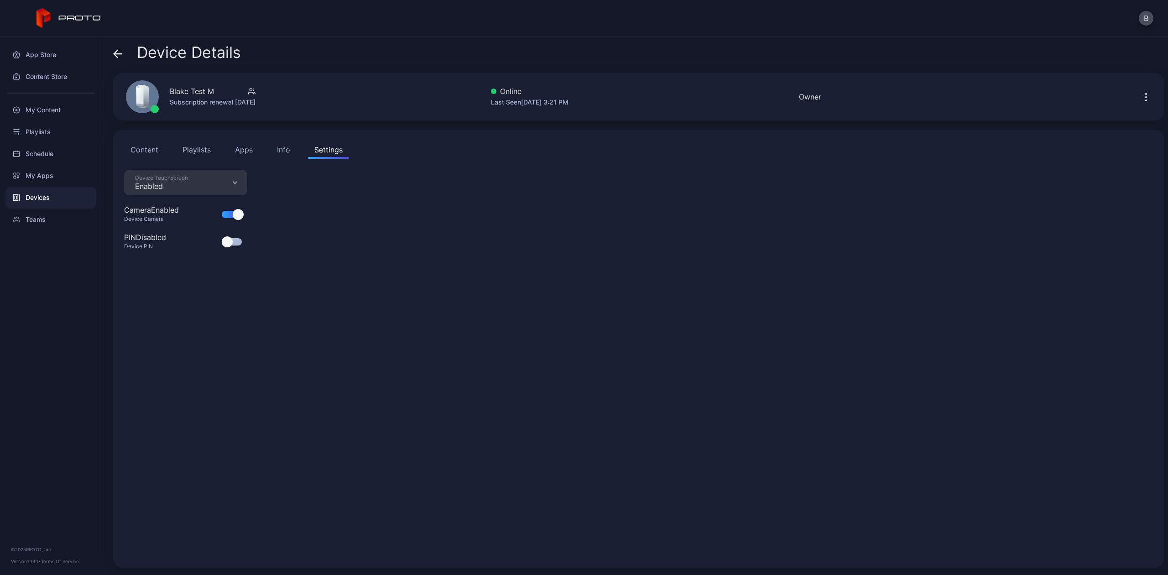
click at [236, 241] on div at bounding box center [232, 241] width 20 height 7
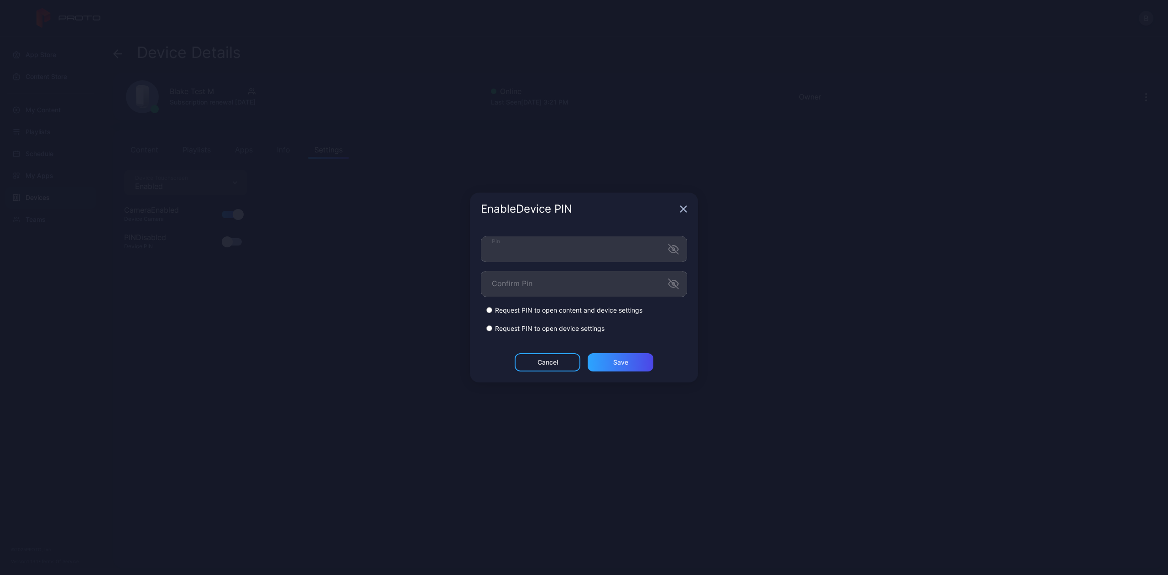
click at [552, 298] on form "Pin Confirm Pin Request PIN to open content and device settings Request PIN to …" at bounding box center [584, 284] width 206 height 97
click at [619, 362] on div "Save" at bounding box center [620, 362] width 15 height 7
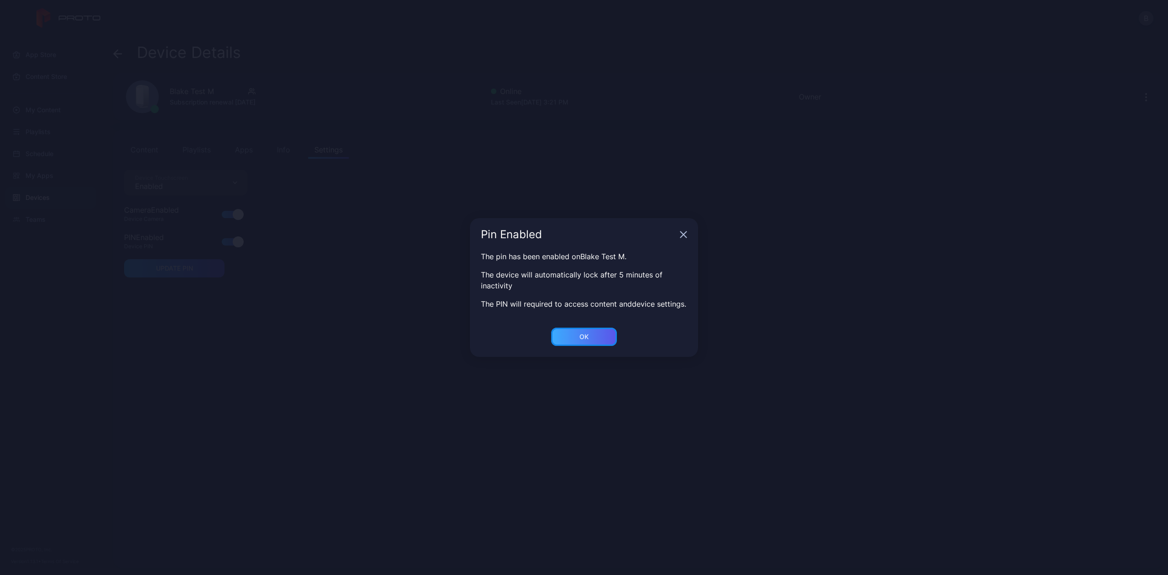
click at [568, 341] on div "OK" at bounding box center [584, 337] width 66 height 18
